Goal: Find specific page/section: Find specific page/section

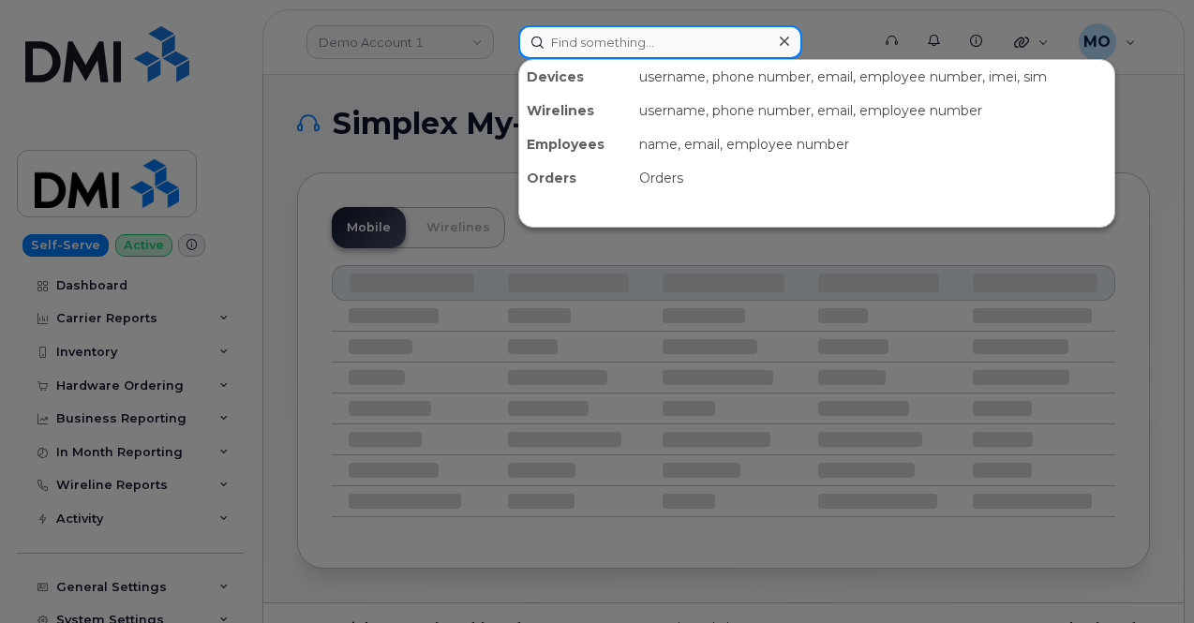
click at [592, 52] on input at bounding box center [660, 42] width 284 height 34
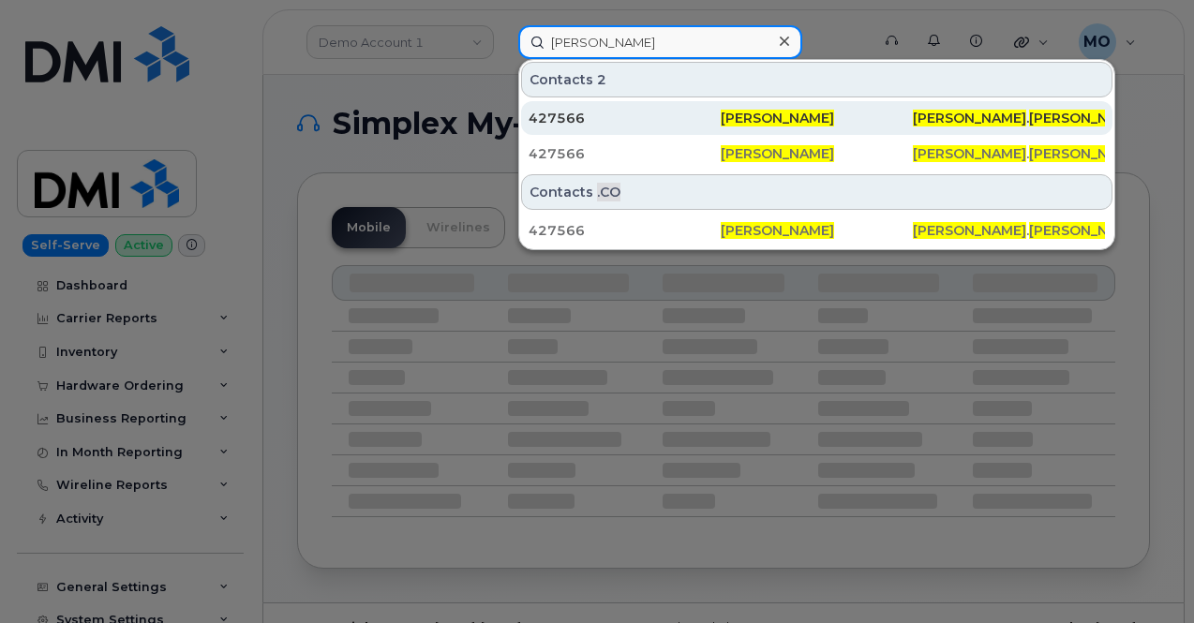
type input "[PERSON_NAME]"
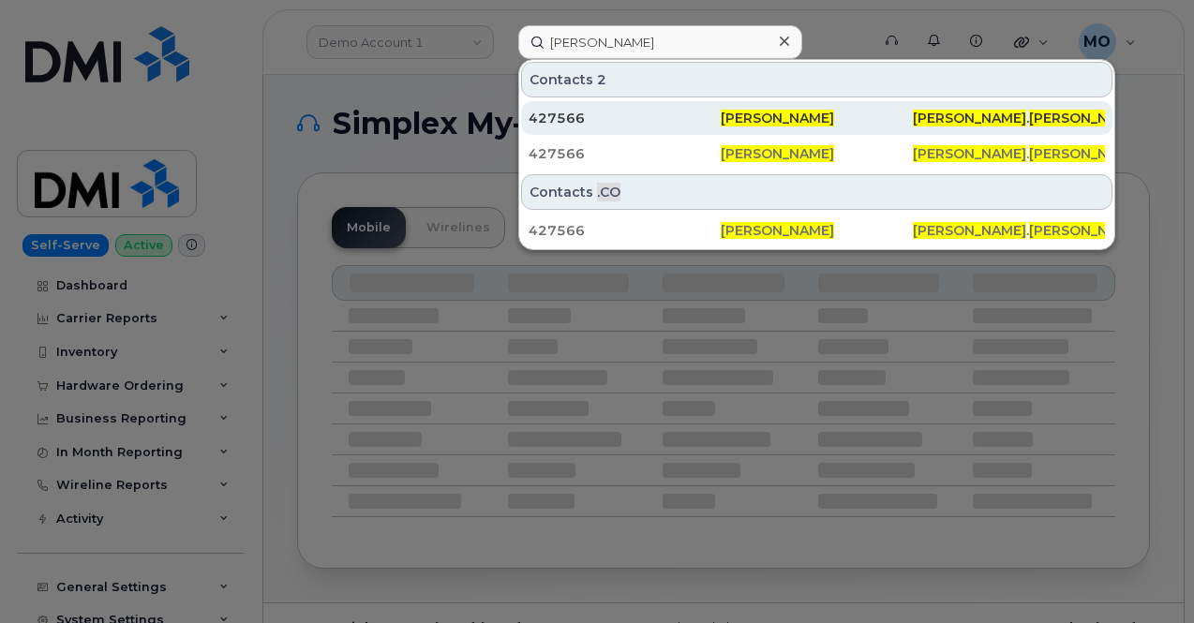
click at [650, 112] on div "427566" at bounding box center [625, 118] width 192 height 19
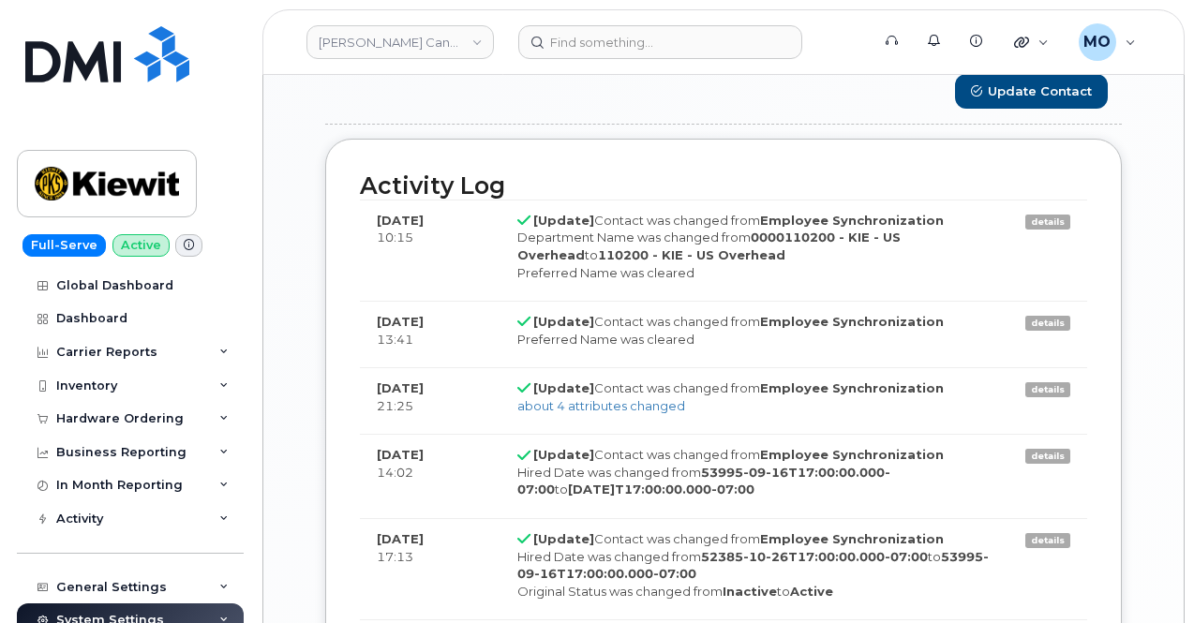
scroll to position [1593, 0]
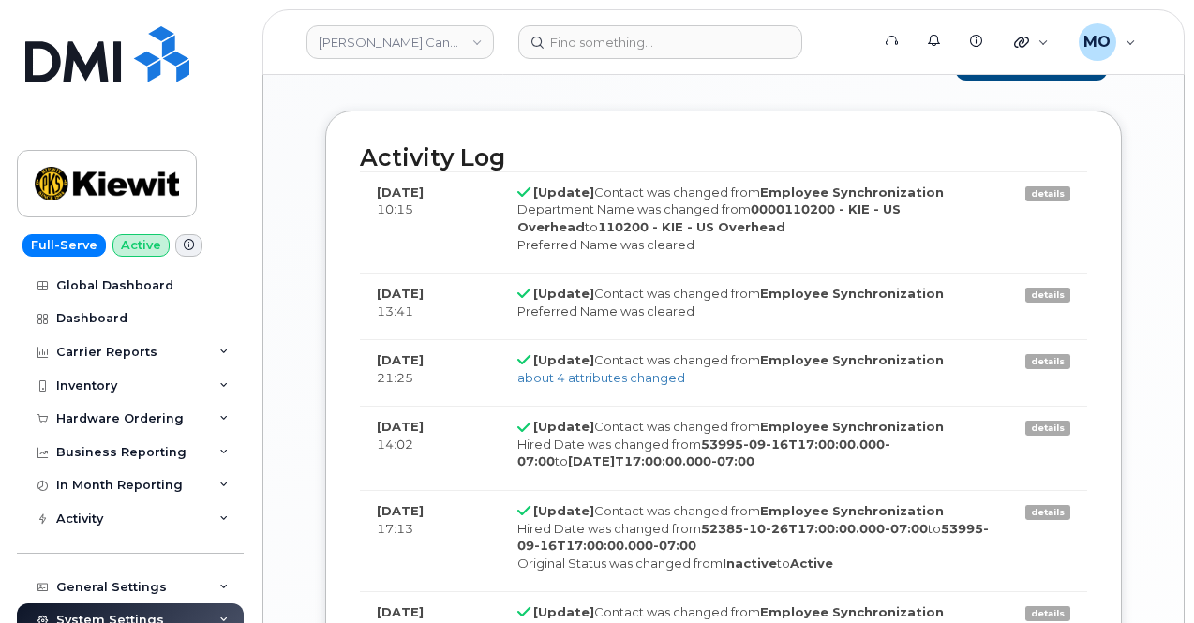
click at [0, 516] on div "Full-Serve Active Global Dashboard Dashboard Carrier Reports Monthly Billing Da…" at bounding box center [127, 311] width 254 height 623
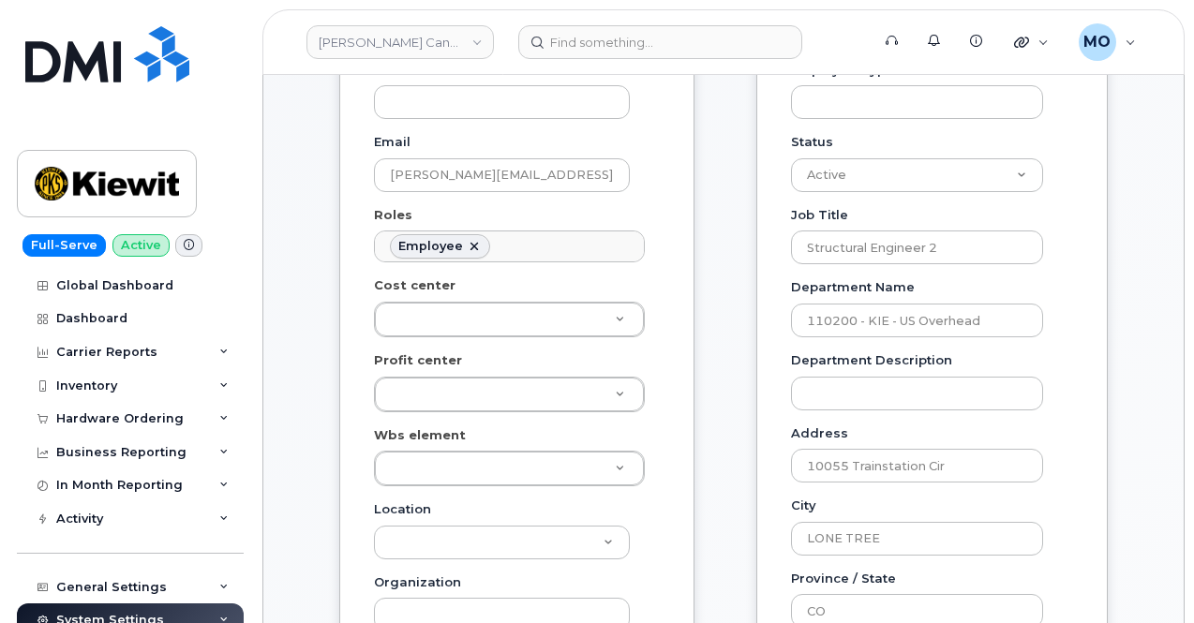
scroll to position [0, 0]
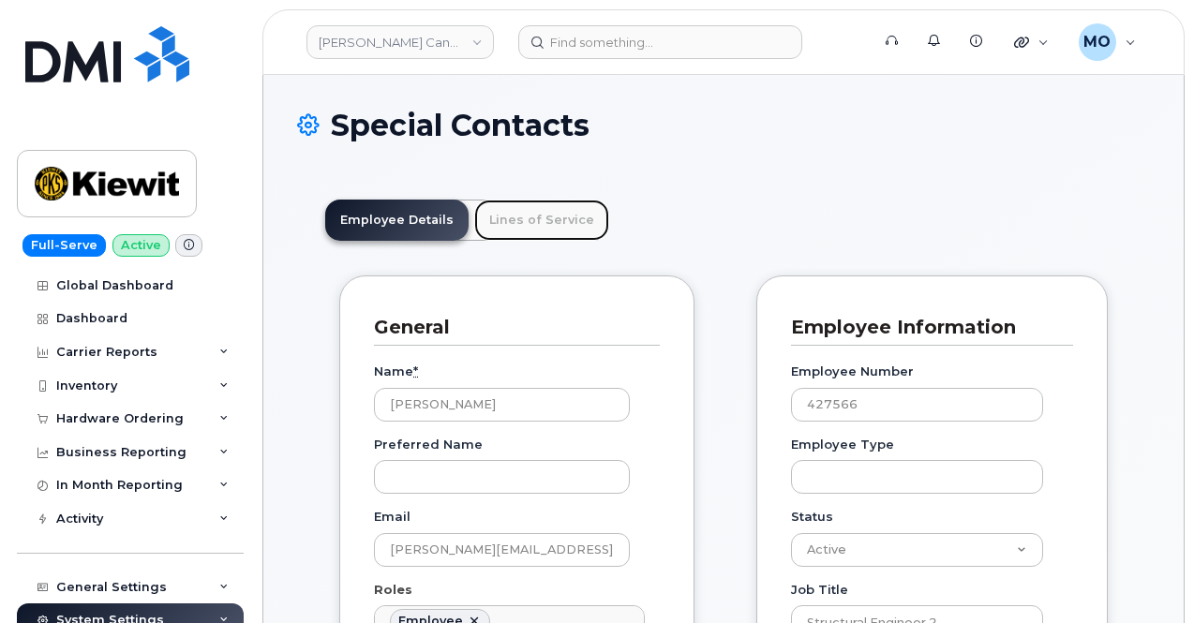
drag, startPoint x: 527, startPoint y: 233, endPoint x: 530, endPoint y: 213, distance: 21.0
click at [527, 233] on link "Lines of Service" at bounding box center [541, 220] width 135 height 41
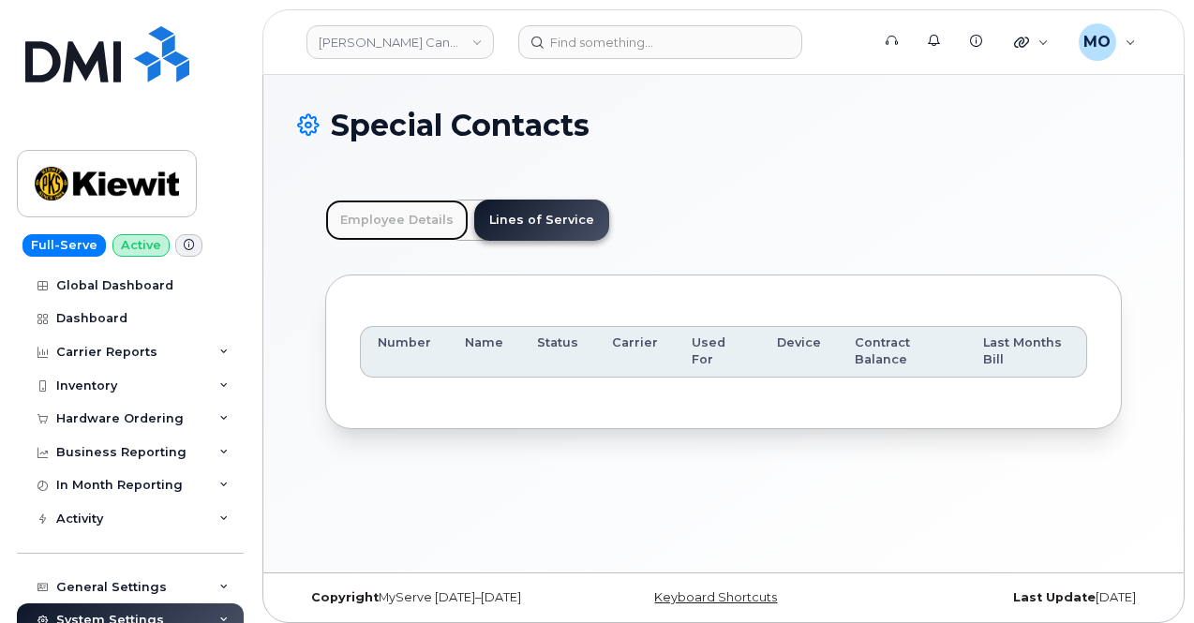
click at [414, 237] on link "Employee Details" at bounding box center [396, 220] width 143 height 41
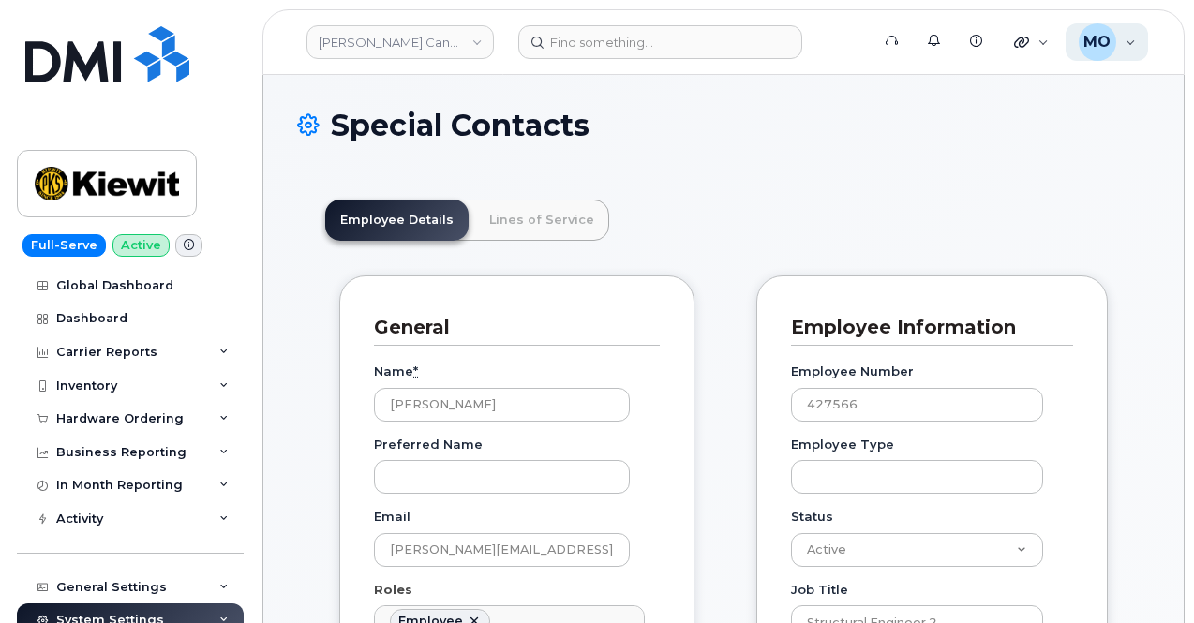
click at [1139, 52] on div "MO [PERSON_NAME] Help Desk" at bounding box center [1107, 41] width 83 height 37
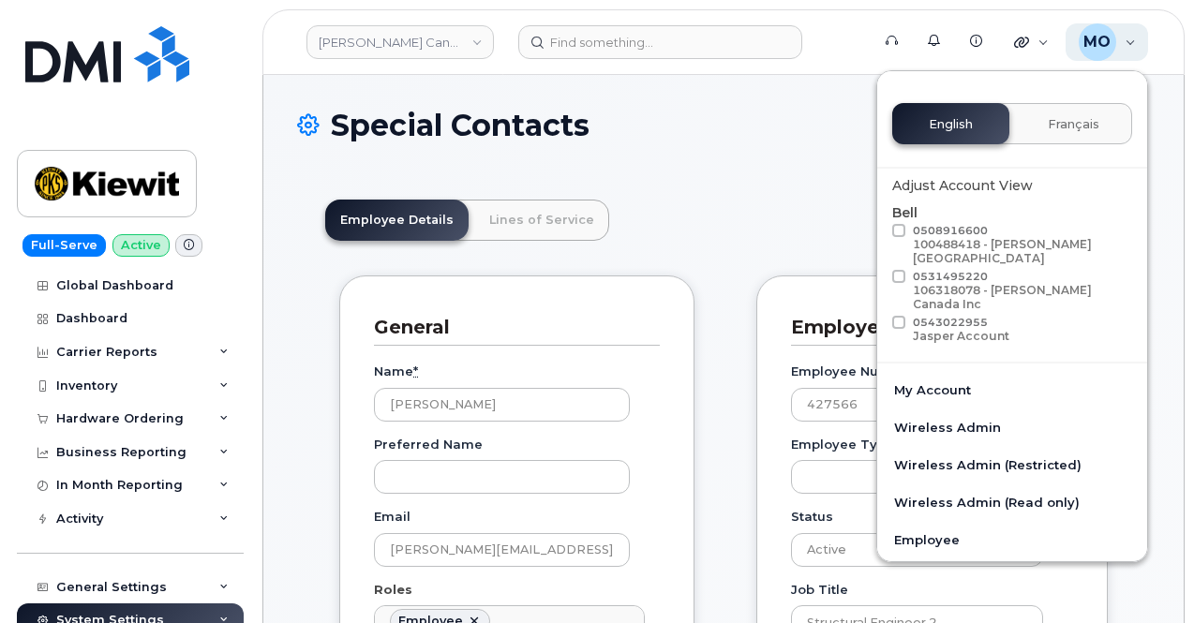
click at [1138, 52] on div "MO [PERSON_NAME] Help Desk" at bounding box center [1107, 41] width 83 height 37
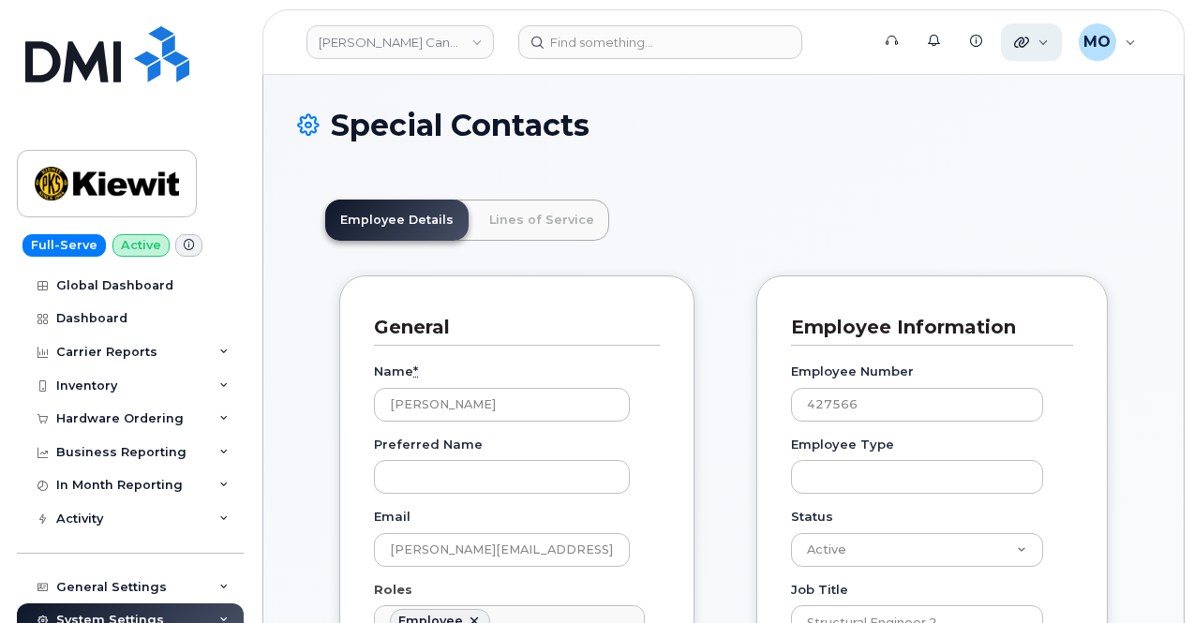
click at [1032, 40] on div "Quicklinks" at bounding box center [1031, 41] width 61 height 37
